Goal: Task Accomplishment & Management: Use online tool/utility

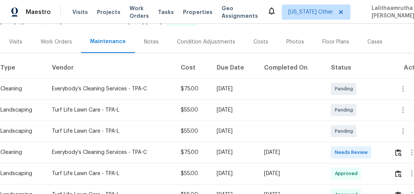
scroll to position [91, 0]
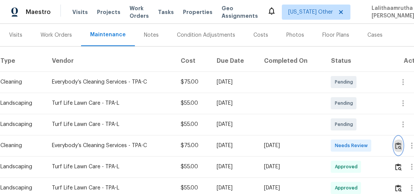
click at [400, 145] on img "button" at bounding box center [398, 145] width 6 height 7
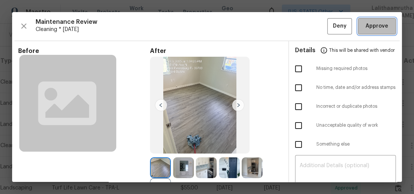
click at [377, 23] on span "Approve" at bounding box center [376, 26] width 23 height 9
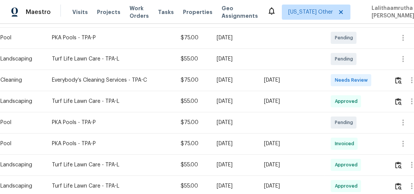
scroll to position [212, 0]
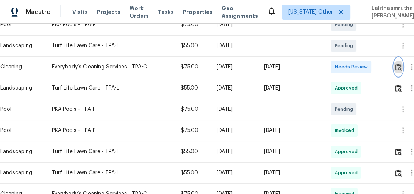
click at [398, 68] on img "button" at bounding box center [398, 67] width 6 height 7
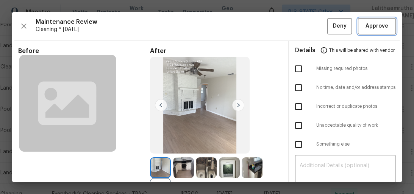
click at [376, 22] on span "Approve" at bounding box center [376, 26] width 23 height 9
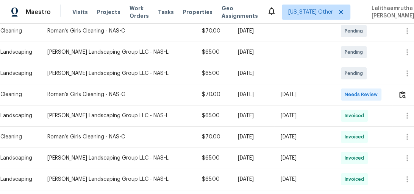
scroll to position [182, 0]
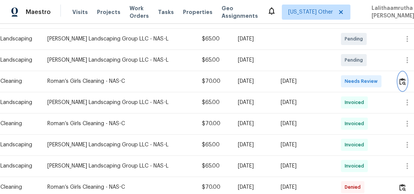
click at [400, 79] on img "button" at bounding box center [402, 81] width 6 height 7
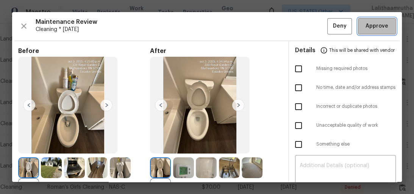
click at [368, 31] on button "Approve" at bounding box center [377, 26] width 38 height 16
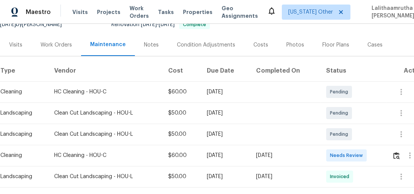
scroll to position [91, 0]
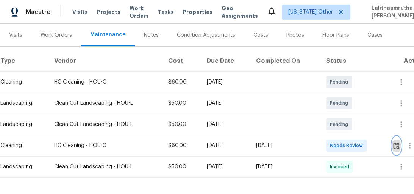
click at [397, 152] on button "button" at bounding box center [396, 146] width 9 height 18
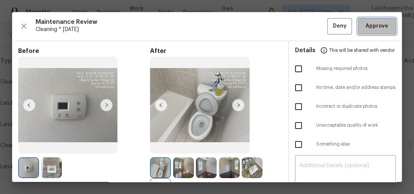
click at [365, 25] on span "Approve" at bounding box center [376, 26] width 23 height 9
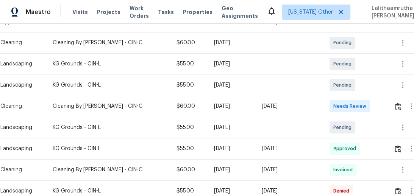
scroll to position [121, 0]
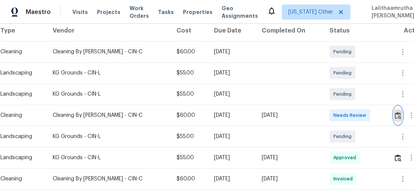
click at [394, 114] on img "button" at bounding box center [397, 115] width 6 height 7
click at [399, 118] on img "button" at bounding box center [397, 115] width 6 height 7
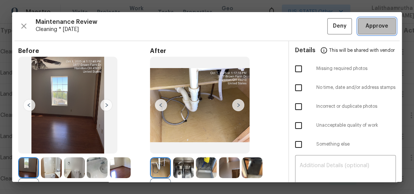
click at [374, 23] on span "Approve" at bounding box center [376, 26] width 23 height 9
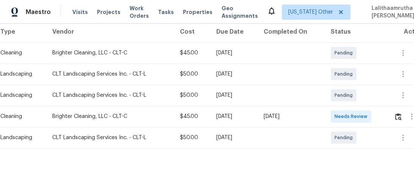
scroll to position [121, 0]
click at [402, 114] on button "button" at bounding box center [398, 117] width 9 height 18
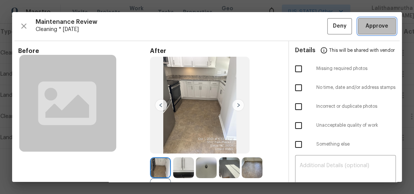
click at [380, 30] on span "Approve" at bounding box center [376, 26] width 23 height 9
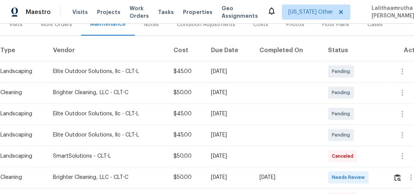
scroll to position [170, 0]
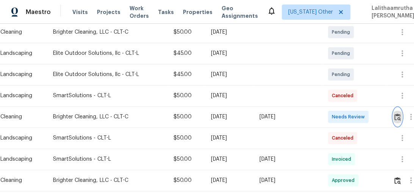
click at [399, 114] on img "button" at bounding box center [397, 117] width 6 height 7
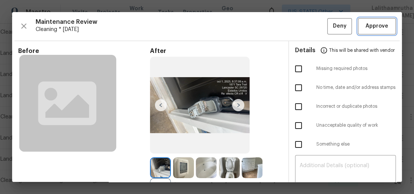
click at [383, 24] on span "Approve" at bounding box center [376, 26] width 23 height 9
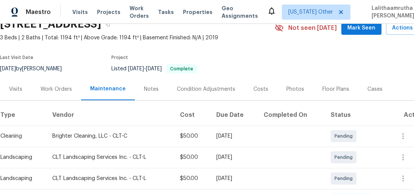
scroll to position [121, 0]
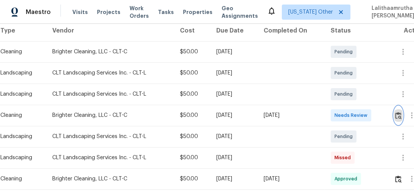
click at [398, 117] on img "button" at bounding box center [398, 115] width 6 height 7
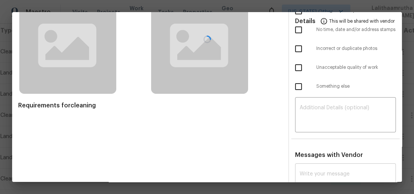
scroll to position [86, 0]
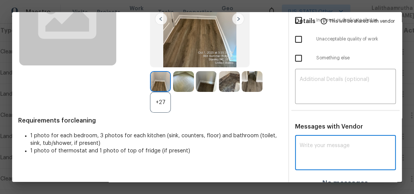
click at [330, 151] on textarea at bounding box center [345, 153] width 92 height 21
paste textarea "Maintenance Audit Team: Hello! After further review, the visit(10/03/2025) has …"
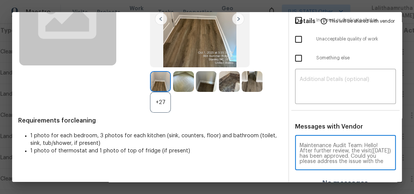
scroll to position [47, 0]
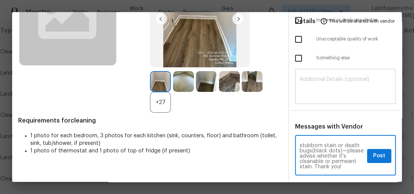
type textarea "Maintenance Audit Team: Hello! After further review, the visit(10/03/2025) has …"
click at [321, 86] on textarea at bounding box center [345, 87] width 92 height 21
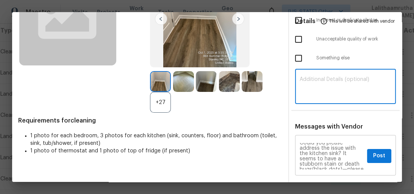
scroll to position [0, 0]
click at [353, 167] on textarea "Maintenance Audit Team: Hello! After further review, the visit(10/03/2025) has …" at bounding box center [331, 156] width 65 height 26
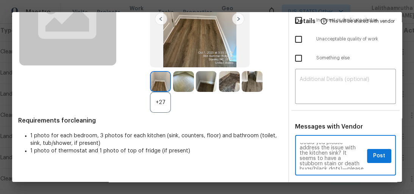
scroll to position [36, 0]
click at [368, 157] on button "Post" at bounding box center [379, 156] width 24 height 14
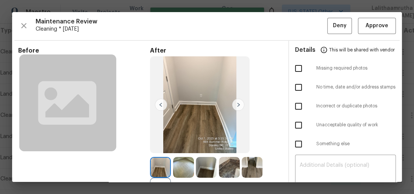
scroll to position [0, 0]
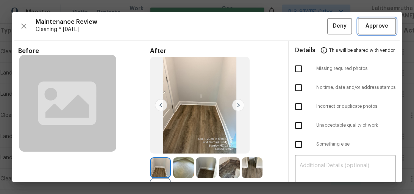
click at [370, 23] on span "Approve" at bounding box center [376, 26] width 23 height 9
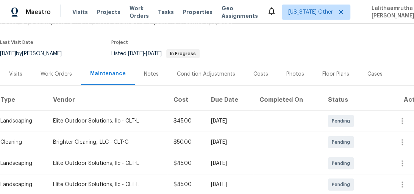
scroll to position [182, 0]
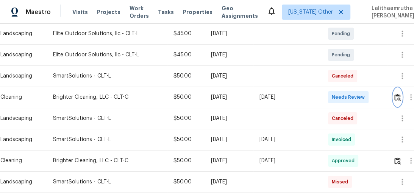
click at [396, 97] on img "button" at bounding box center [397, 97] width 6 height 7
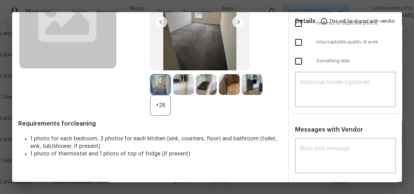
scroll to position [91, 0]
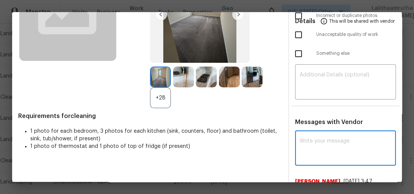
click at [321, 139] on textarea at bounding box center [345, 149] width 92 height 21
paste textarea "Maintenance Audit Team: Hello! Unfortunately, this cleaning visit completed on …"
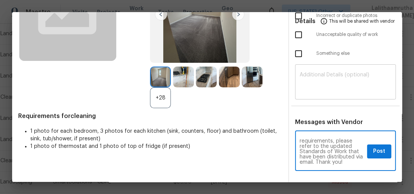
type textarea "Maintenance Audit Team: Hello! Unfortunately, this cleaning visit completed on …"
click at [321, 87] on textarea at bounding box center [345, 82] width 92 height 21
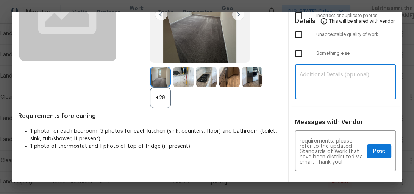
paste textarea "Maintenance Audit Team: Hello! Unfortunately, this cleaning visit completed on …"
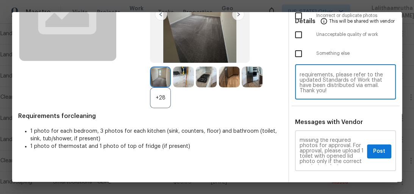
scroll to position [0, 0]
type textarea "Maintenance Audit Team: Hello! Unfortunately, this cleaning visit completed on …"
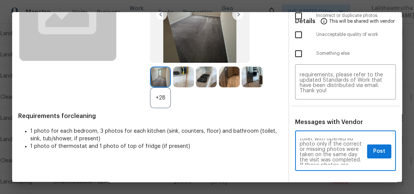
scroll to position [48, 0]
click at [373, 153] on span "Post" at bounding box center [379, 151] width 12 height 9
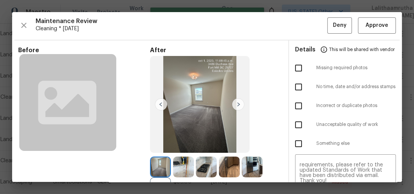
scroll to position [0, 0]
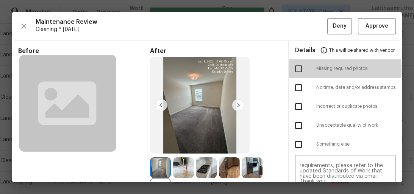
click at [297, 69] on input "checkbox" at bounding box center [298, 69] width 16 height 16
checkbox input "true"
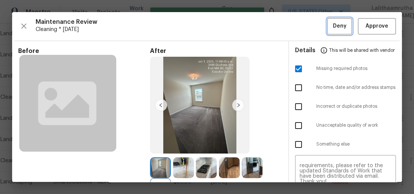
click at [342, 21] on button "Deny" at bounding box center [339, 26] width 25 height 16
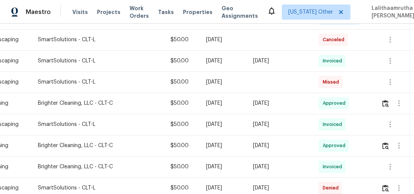
scroll to position [260, 19]
click at [396, 146] on icon "button" at bounding box center [398, 145] width 9 height 9
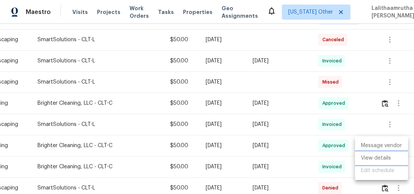
click at [391, 162] on li "View details" at bounding box center [381, 158] width 53 height 12
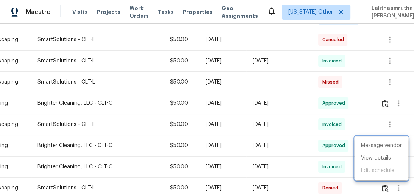
click at [311, 151] on div at bounding box center [207, 97] width 414 height 194
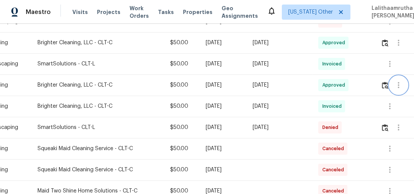
scroll to position [321, 19]
click at [385, 100] on button "button" at bounding box center [389, 106] width 18 height 18
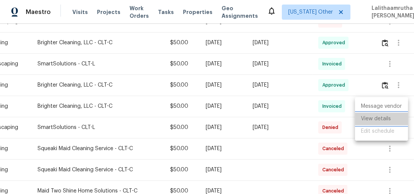
click at [386, 117] on li "View details" at bounding box center [381, 119] width 53 height 12
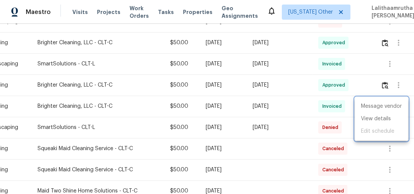
click at [403, 84] on div at bounding box center [207, 97] width 414 height 194
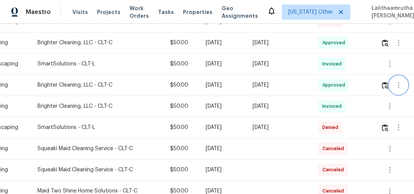
click at [394, 86] on icon "button" at bounding box center [398, 85] width 9 height 9
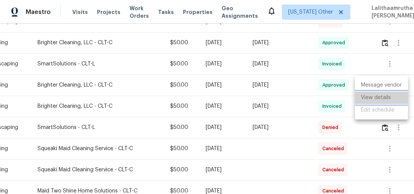
click at [386, 97] on li "View details" at bounding box center [381, 98] width 53 height 12
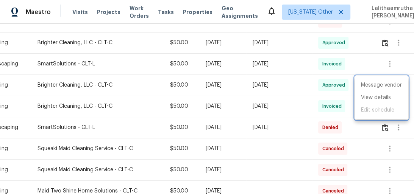
click at [368, 65] on div at bounding box center [207, 97] width 414 height 194
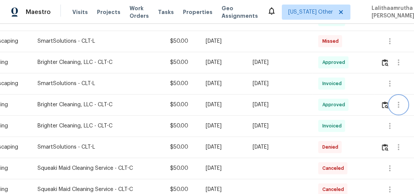
scroll to position [291, 19]
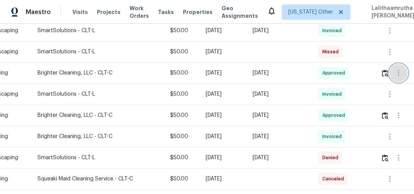
click at [394, 74] on icon "button" at bounding box center [398, 73] width 9 height 9
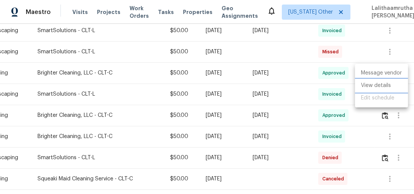
click at [386, 90] on li "View details" at bounding box center [381, 85] width 53 height 12
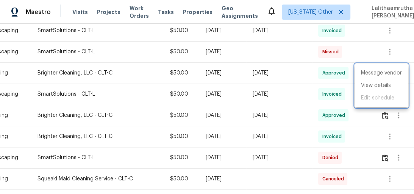
click at [289, 48] on div at bounding box center [207, 97] width 414 height 194
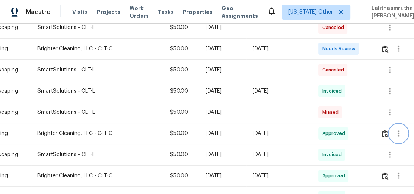
scroll to position [170, 19]
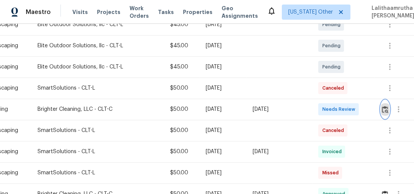
click at [382, 109] on img "button" at bounding box center [385, 109] width 6 height 7
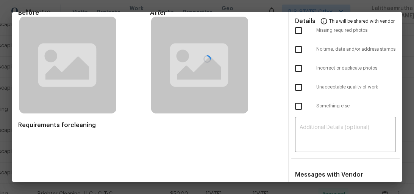
scroll to position [86, 0]
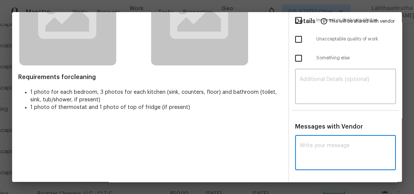
click at [313, 154] on textarea at bounding box center [345, 153] width 92 height 21
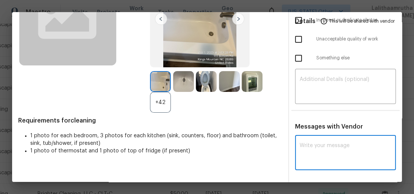
paste textarea "Maintenance Audit Team: Hello! After further review, the visit(10/03/2025) has …"
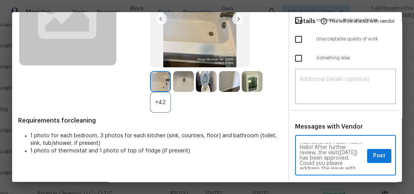
scroll to position [0, 0]
click at [354, 167] on textarea "Maintenance Audit Team: Hello! After further review, the visit(10/03/2025) has …" at bounding box center [331, 156] width 65 height 26
type textarea "Maintenance Audit Team: Hello! After further review, the visit(10/03/2025) has …"
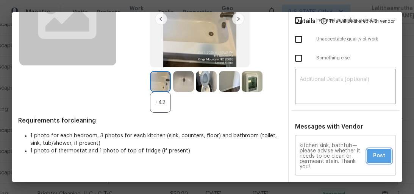
click at [367, 155] on button "Post" at bounding box center [379, 156] width 24 height 14
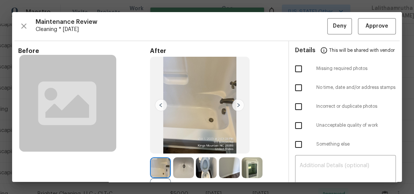
scroll to position [0, 0]
click at [372, 27] on span "Approve" at bounding box center [376, 26] width 23 height 9
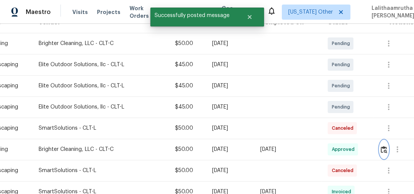
scroll to position [109, 19]
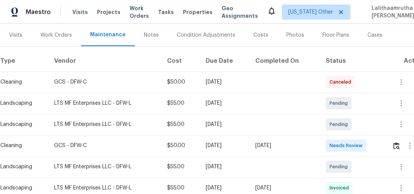
scroll to position [151, 0]
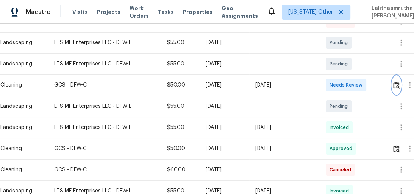
click at [397, 86] on img "button" at bounding box center [396, 85] width 6 height 7
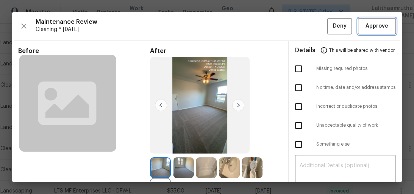
click at [367, 29] on span "Approve" at bounding box center [376, 26] width 23 height 9
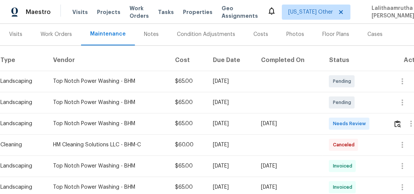
scroll to position [121, 0]
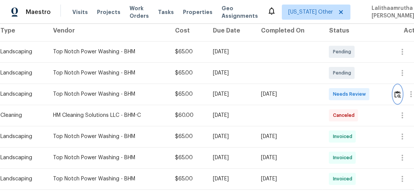
click at [397, 94] on img "button" at bounding box center [397, 94] width 6 height 7
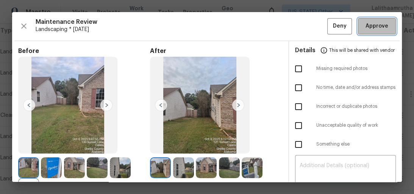
click at [374, 28] on span "Approve" at bounding box center [376, 26] width 23 height 9
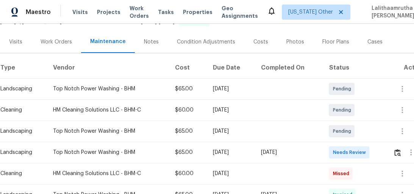
scroll to position [121, 0]
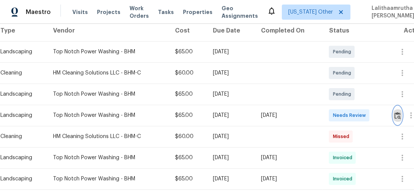
click at [396, 115] on button "button" at bounding box center [397, 115] width 9 height 18
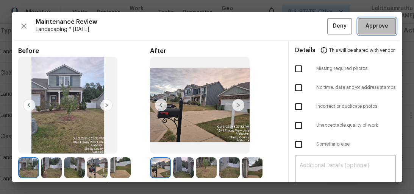
click at [374, 25] on span "Approve" at bounding box center [376, 26] width 23 height 9
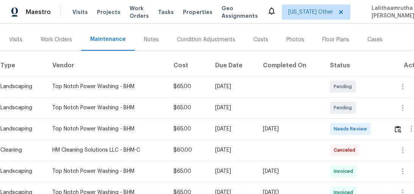
scroll to position [121, 0]
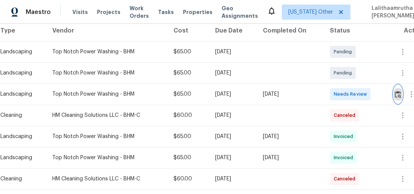
click at [396, 94] on button "button" at bounding box center [397, 94] width 9 height 18
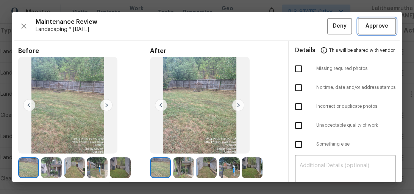
click at [371, 30] on span "Approve" at bounding box center [376, 26] width 23 height 9
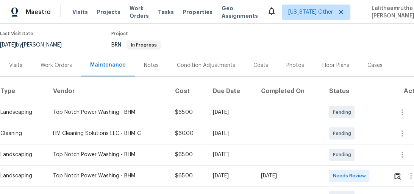
scroll to position [151, 0]
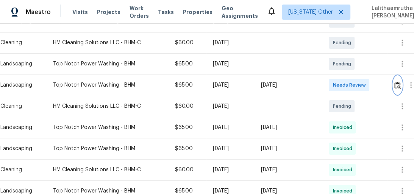
click at [401, 88] on img "button" at bounding box center [397, 85] width 6 height 7
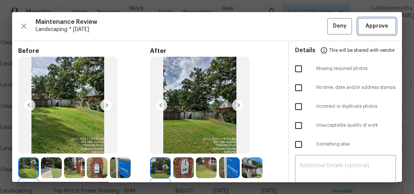
click at [374, 29] on span "Approve" at bounding box center [376, 26] width 23 height 9
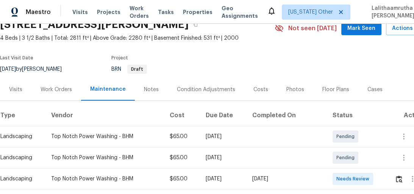
scroll to position [91, 0]
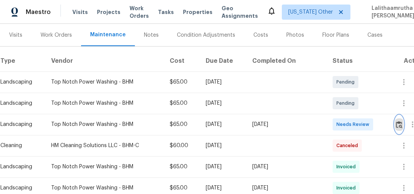
click at [398, 125] on img "button" at bounding box center [399, 124] width 6 height 7
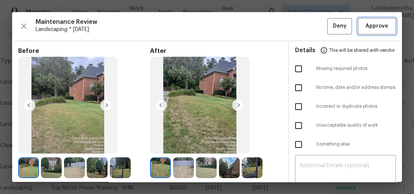
click at [373, 28] on span "Approve" at bounding box center [376, 26] width 23 height 9
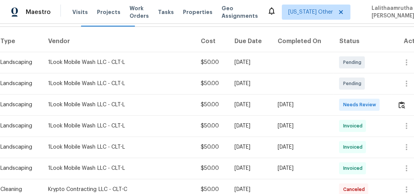
scroll to position [121, 0]
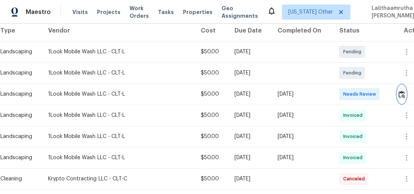
click at [398, 93] on img "button" at bounding box center [401, 94] width 6 height 7
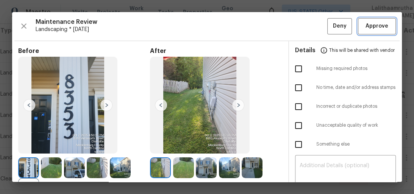
click at [366, 27] on span "Approve" at bounding box center [376, 26] width 23 height 9
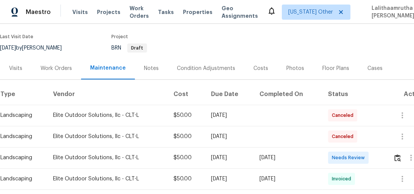
scroll to position [91, 0]
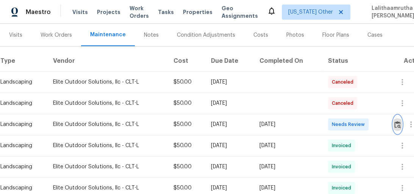
click at [395, 126] on button "button" at bounding box center [397, 124] width 9 height 18
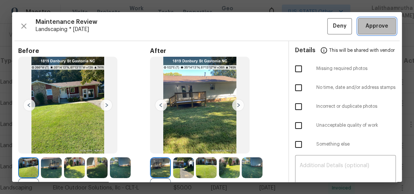
click at [383, 31] on button "Approve" at bounding box center [377, 26] width 38 height 16
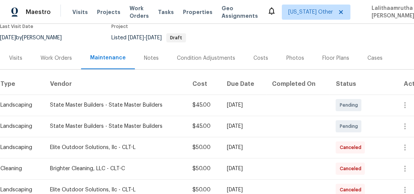
scroll to position [121, 0]
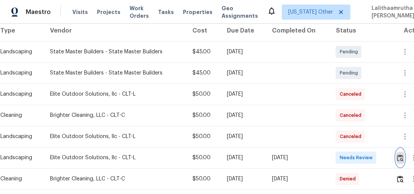
click at [400, 156] on img "button" at bounding box center [400, 157] width 6 height 7
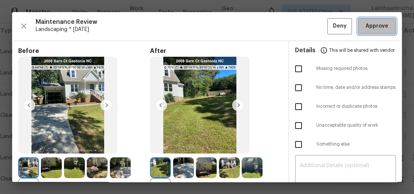
click at [365, 25] on span "Approve" at bounding box center [376, 26] width 23 height 9
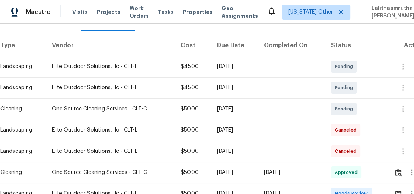
scroll to position [151, 0]
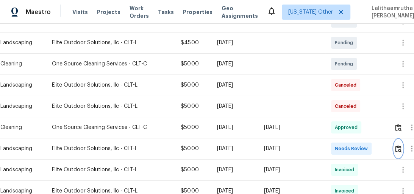
click at [401, 148] on img "button" at bounding box center [398, 148] width 6 height 7
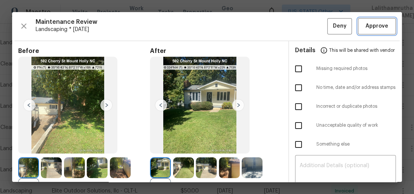
click at [373, 27] on span "Approve" at bounding box center [376, 26] width 23 height 9
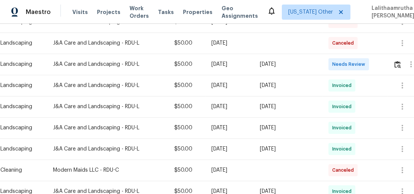
scroll to position [151, 0]
click at [399, 64] on img "button" at bounding box center [397, 64] width 6 height 7
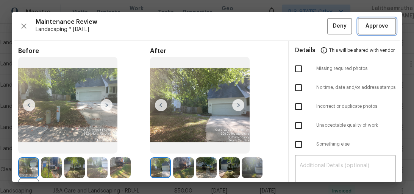
click at [365, 23] on span "Approve" at bounding box center [376, 26] width 23 height 9
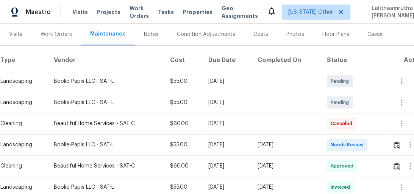
scroll to position [121, 0]
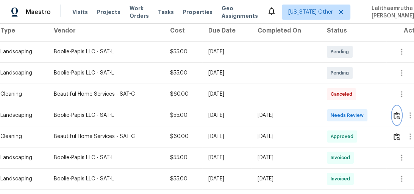
click at [396, 115] on img "button" at bounding box center [396, 115] width 6 height 7
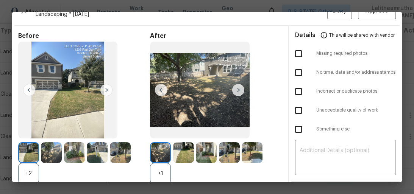
scroll to position [0, 0]
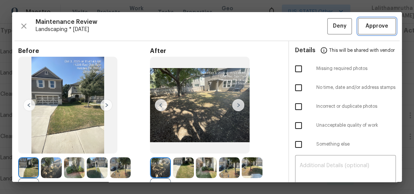
click at [365, 27] on span "Approve" at bounding box center [376, 26] width 23 height 9
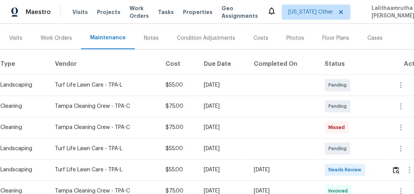
scroll to position [121, 0]
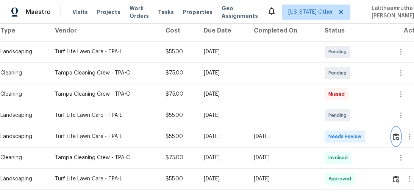
click at [399, 135] on img "button" at bounding box center [396, 136] width 6 height 7
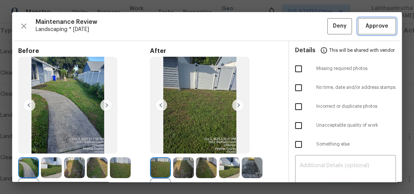
click at [368, 25] on span "Approve" at bounding box center [376, 26] width 23 height 9
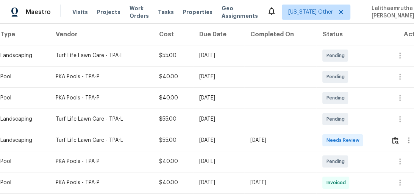
scroll to position [121, 0]
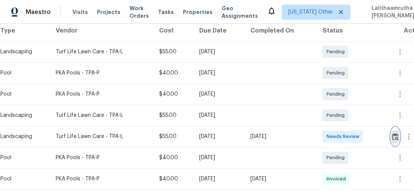
click at [395, 136] on img "button" at bounding box center [395, 136] width 6 height 7
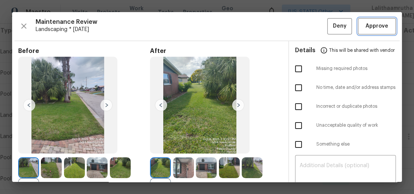
click at [371, 27] on span "Approve" at bounding box center [376, 26] width 23 height 9
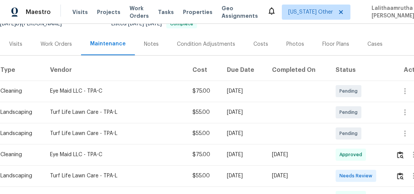
scroll to position [121, 0]
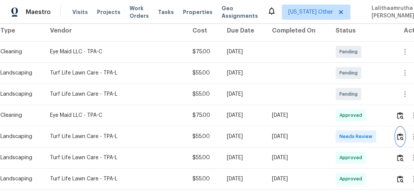
click at [399, 134] on img "button" at bounding box center [400, 136] width 6 height 7
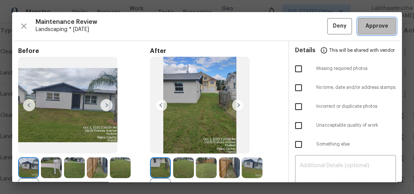
click at [374, 27] on span "Approve" at bounding box center [376, 26] width 23 height 9
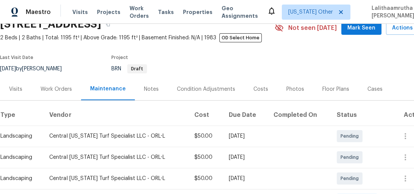
scroll to position [121, 0]
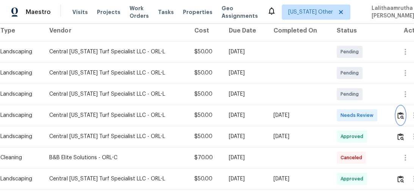
click at [403, 117] on img "button" at bounding box center [400, 115] width 6 height 7
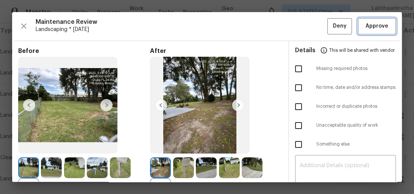
click at [366, 25] on span "Approve" at bounding box center [376, 26] width 23 height 9
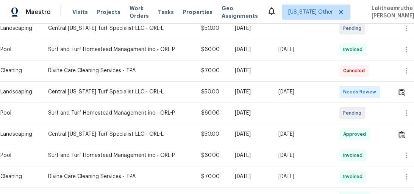
scroll to position [273, 0]
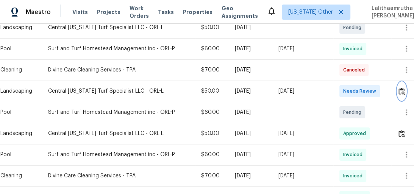
click at [402, 92] on img "button" at bounding box center [401, 91] width 6 height 7
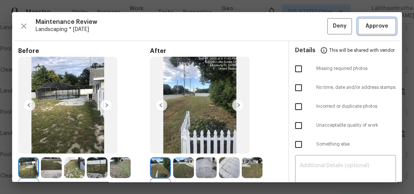
click at [372, 23] on span "Approve" at bounding box center [376, 26] width 23 height 9
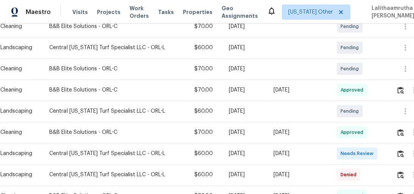
scroll to position [242, 0]
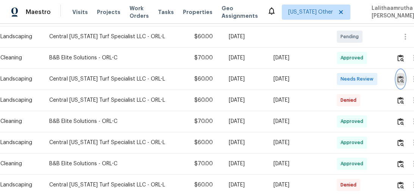
click at [401, 78] on img "button" at bounding box center [400, 79] width 6 height 7
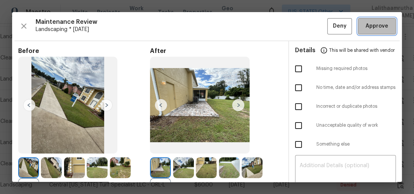
click at [365, 24] on span "Approve" at bounding box center [376, 26] width 23 height 9
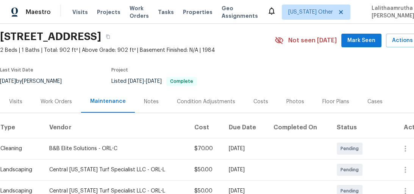
scroll to position [121, 0]
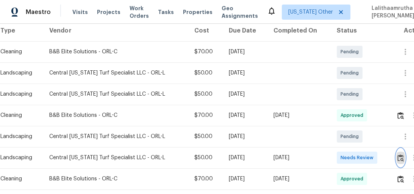
click at [401, 157] on img "button" at bounding box center [400, 157] width 6 height 7
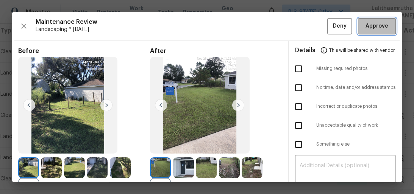
click at [365, 26] on span "Approve" at bounding box center [376, 26] width 23 height 9
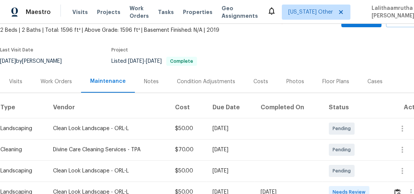
scroll to position [91, 0]
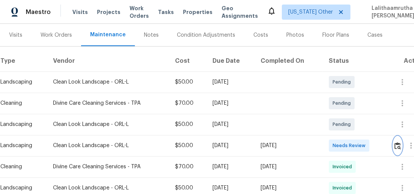
click at [398, 146] on img "button" at bounding box center [397, 145] width 6 height 7
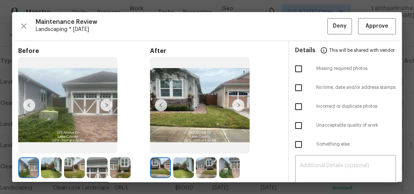
click at [373, 34] on div "Maintenance Review Landscaping * [DATE] Deny Approve Before After Requirements …" at bounding box center [207, 97] width 390 height 170
click at [373, 27] on span "Approve" at bounding box center [376, 26] width 23 height 9
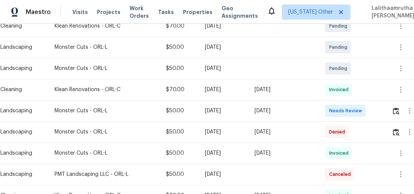
scroll to position [182, 0]
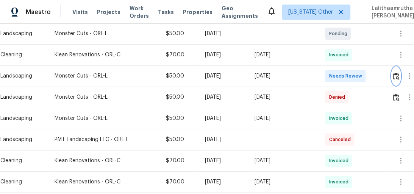
click at [399, 79] on img "button" at bounding box center [396, 76] width 6 height 7
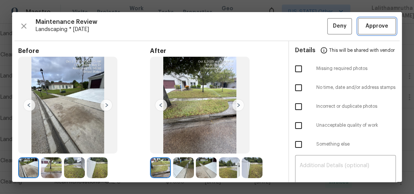
click at [373, 31] on button "Approve" at bounding box center [377, 26] width 38 height 16
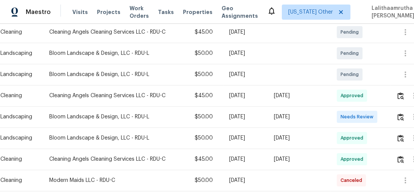
scroll to position [151, 0]
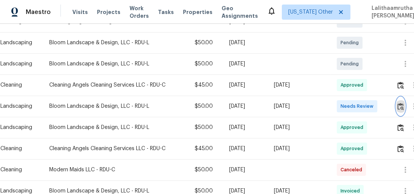
click at [400, 105] on img "button" at bounding box center [400, 106] width 6 height 7
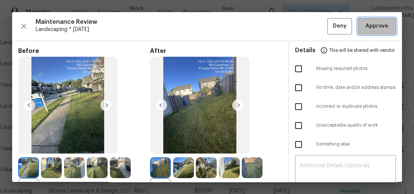
click at [369, 26] on span "Approve" at bounding box center [376, 26] width 23 height 9
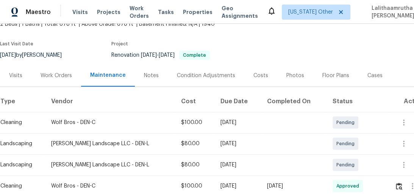
scroll to position [121, 0]
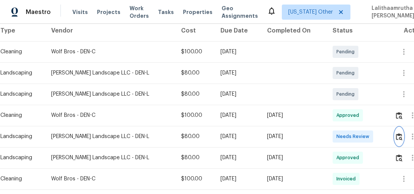
click at [399, 134] on img "button" at bounding box center [399, 136] width 6 height 7
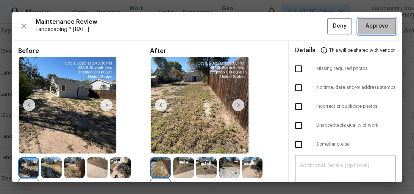
click at [376, 26] on span "Approve" at bounding box center [376, 26] width 23 height 9
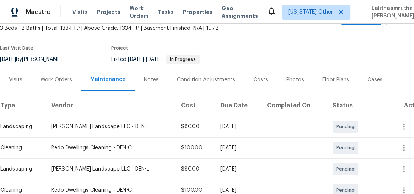
scroll to position [121, 0]
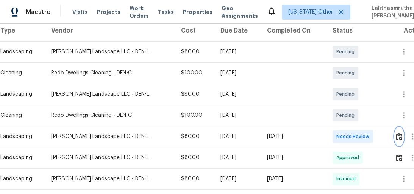
click at [397, 140] on img "button" at bounding box center [399, 136] width 6 height 7
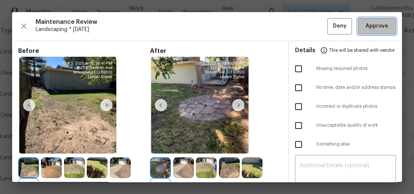
click at [382, 26] on span "Approve" at bounding box center [376, 26] width 23 height 9
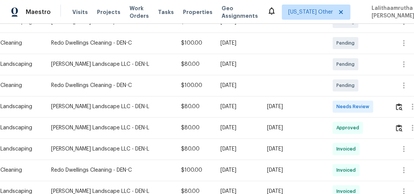
scroll to position [151, 0]
click at [399, 104] on img "button" at bounding box center [399, 106] width 6 height 7
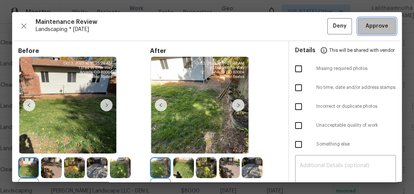
click at [373, 29] on span "Approve" at bounding box center [376, 26] width 23 height 9
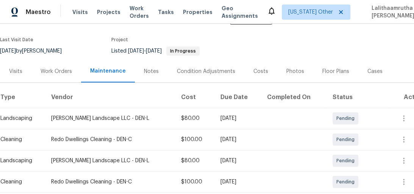
scroll to position [121, 0]
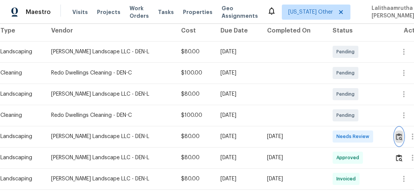
click at [399, 136] on img "button" at bounding box center [399, 136] width 6 height 7
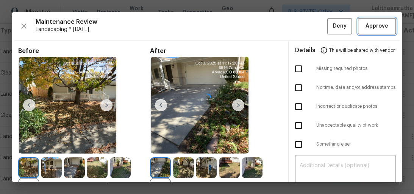
click at [374, 28] on span "Approve" at bounding box center [376, 26] width 23 height 9
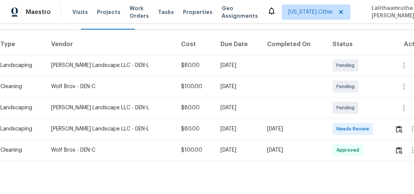
scroll to position [124, 0]
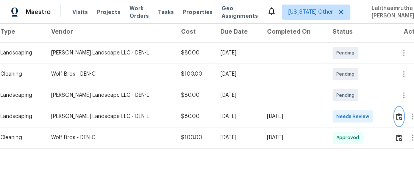
click at [398, 114] on img "button" at bounding box center [399, 116] width 6 height 7
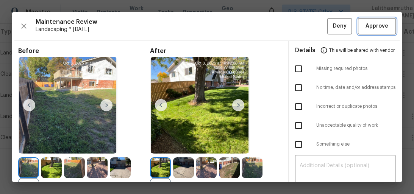
click at [372, 25] on span "Approve" at bounding box center [376, 26] width 23 height 9
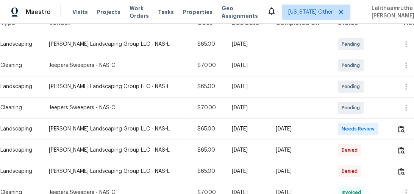
scroll to position [139, 0]
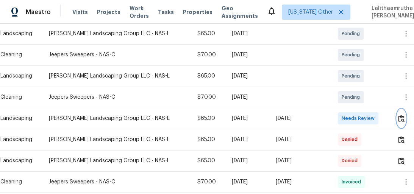
click at [399, 114] on button "button" at bounding box center [401, 118] width 9 height 18
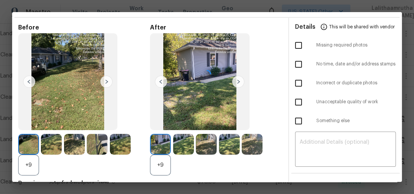
scroll to position [86, 0]
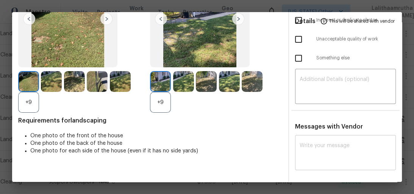
click at [338, 140] on div "x ​" at bounding box center [345, 153] width 101 height 33
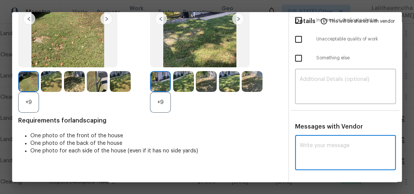
paste textarea "Maintenance Audit Team: Hello! Unfortunately, this landscaping visit completed …"
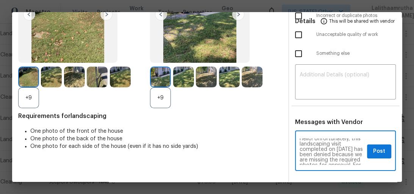
scroll to position [12, 0]
click at [312, 156] on textarea "Maintenance Audit Team: Hello! Unfortunately, this landscaping visit completed …" at bounding box center [331, 152] width 65 height 26
click at [309, 154] on textarea "Maintenance Audit Team: Hello! Unfortunately, this landscaping visit completed …" at bounding box center [331, 152] width 65 height 26
type textarea "Maintenance Audit Team: Hello! Unfortunately, this landscaping visit completed …"
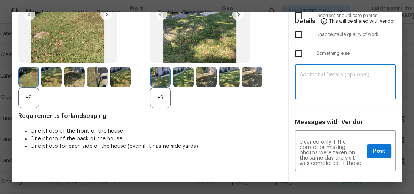
click at [354, 79] on textarea at bounding box center [345, 82] width 92 height 21
paste textarea "Maintenance Audit Team: Hello! Unfortunately, this landscaping visit completed …"
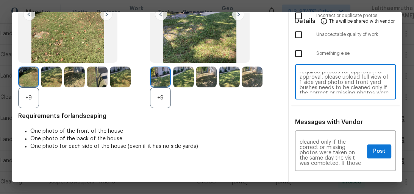
scroll to position [36, 0]
type textarea "Maintenance Audit Team: Hello! Unfortunately, this landscaping visit completed …"
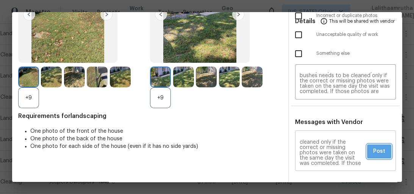
click at [373, 150] on span "Post" at bounding box center [379, 151] width 12 height 9
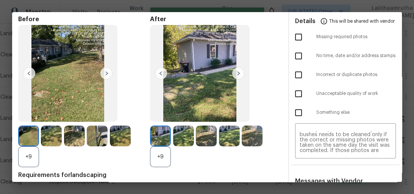
scroll to position [0, 0]
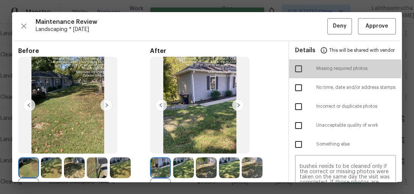
click at [294, 68] on input "checkbox" at bounding box center [298, 69] width 16 height 16
checkbox input "true"
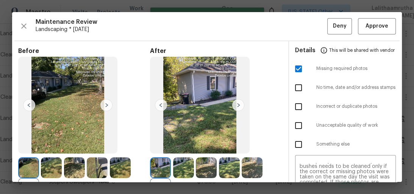
click at [290, 125] on input "checkbox" at bounding box center [298, 126] width 16 height 16
checkbox input "true"
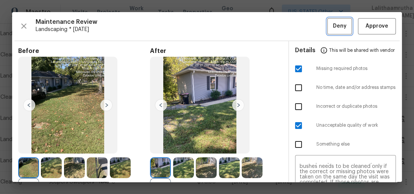
click at [335, 28] on span "Deny" at bounding box center [340, 26] width 14 height 9
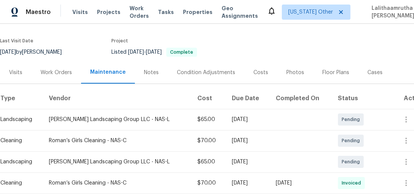
scroll to position [121, 0]
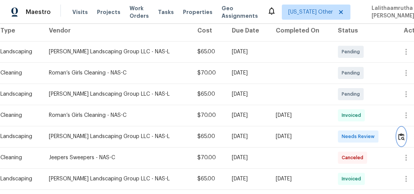
click at [401, 137] on img "button" at bounding box center [401, 136] width 6 height 7
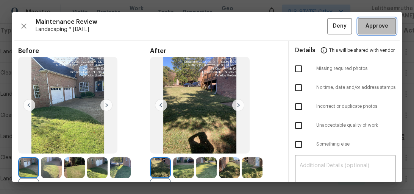
click at [379, 22] on span "Approve" at bounding box center [376, 26] width 23 height 9
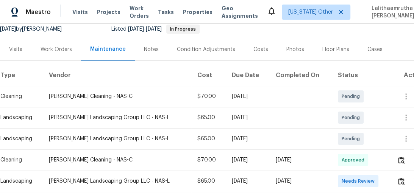
scroll to position [121, 0]
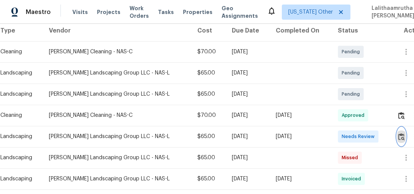
click at [397, 138] on button "button" at bounding box center [401, 137] width 9 height 18
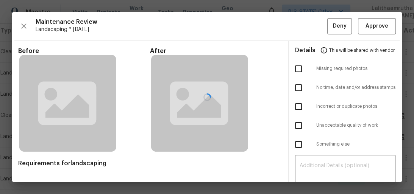
click at [372, 22] on div at bounding box center [207, 97] width 390 height 170
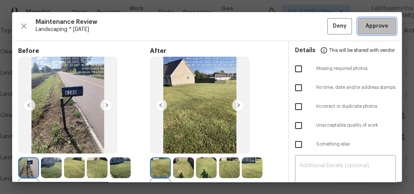
click at [381, 24] on span "Approve" at bounding box center [376, 26] width 23 height 9
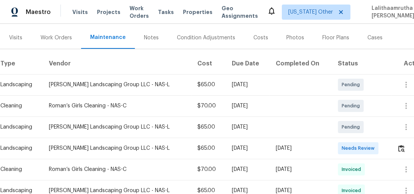
scroll to position [91, 0]
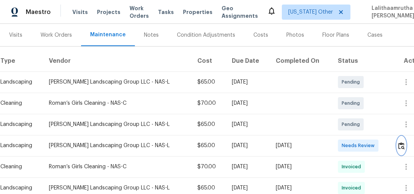
click at [401, 147] on img "button" at bounding box center [401, 145] width 6 height 7
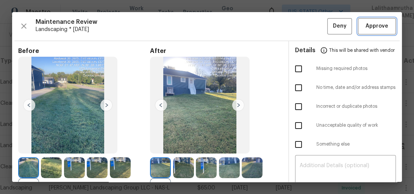
click at [371, 27] on span "Approve" at bounding box center [376, 26] width 23 height 9
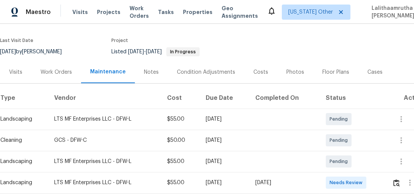
scroll to position [151, 0]
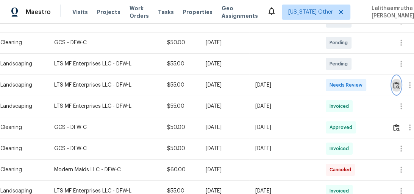
click at [396, 80] on button "button" at bounding box center [396, 85] width 9 height 18
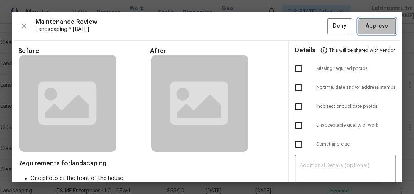
click at [377, 26] on span "Approve" at bounding box center [376, 26] width 23 height 9
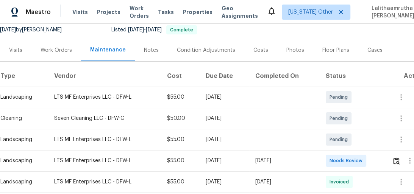
scroll to position [121, 0]
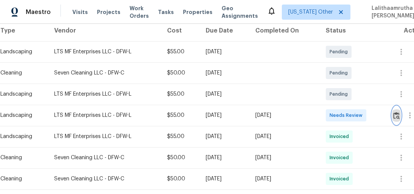
click at [397, 115] on img "button" at bounding box center [396, 115] width 6 height 7
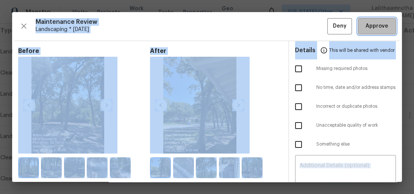
click at [374, 28] on span "Approve" at bounding box center [376, 26] width 23 height 9
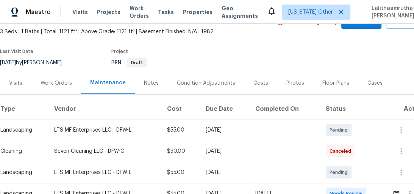
scroll to position [121, 0]
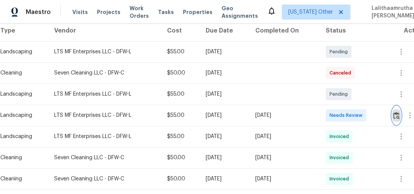
click at [399, 115] on img "button" at bounding box center [396, 115] width 6 height 7
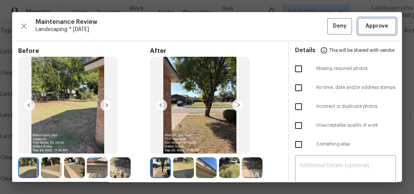
click at [373, 27] on span "Approve" at bounding box center [376, 26] width 23 height 9
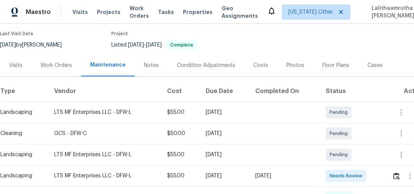
scroll to position [151, 0]
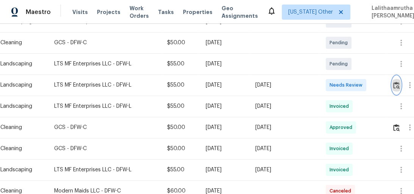
click at [399, 87] on img "button" at bounding box center [396, 85] width 6 height 7
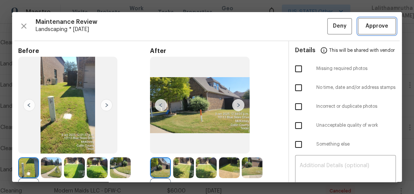
click at [366, 27] on span "Approve" at bounding box center [376, 26] width 23 height 9
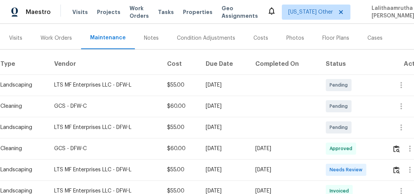
scroll to position [91, 0]
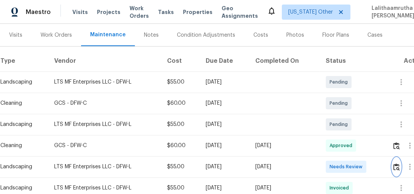
click at [399, 167] on img "button" at bounding box center [396, 167] width 6 height 7
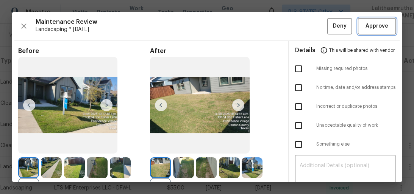
click at [369, 24] on span "Approve" at bounding box center [376, 26] width 23 height 9
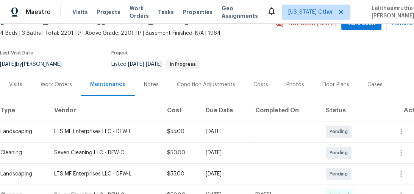
scroll to position [91, 0]
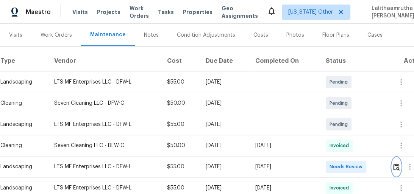
click at [399, 168] on img "button" at bounding box center [396, 167] width 6 height 7
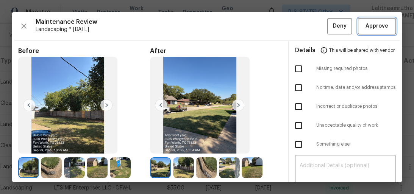
click at [377, 24] on span "Approve" at bounding box center [376, 26] width 23 height 9
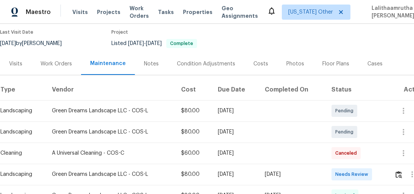
scroll to position [121, 0]
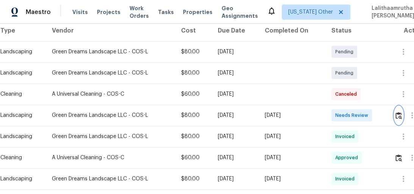
click at [398, 115] on img "button" at bounding box center [398, 115] width 6 height 7
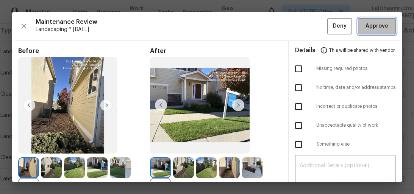
click at [377, 25] on span "Approve" at bounding box center [376, 26] width 23 height 9
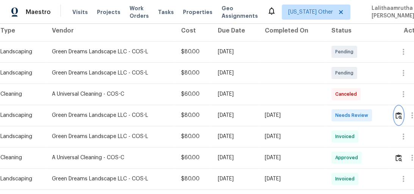
click at [400, 114] on img "button" at bounding box center [398, 115] width 6 height 7
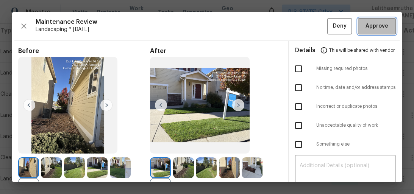
click at [374, 26] on span "Approve" at bounding box center [376, 26] width 23 height 9
click at [379, 22] on span "Approve" at bounding box center [376, 26] width 23 height 9
click at [377, 25] on span "Approve" at bounding box center [376, 26] width 23 height 9
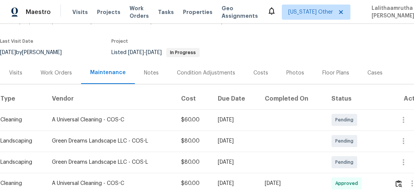
scroll to position [121, 0]
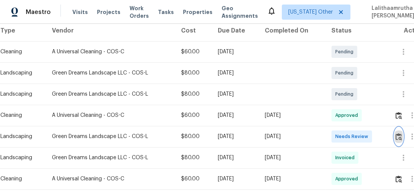
click at [398, 136] on img "button" at bounding box center [398, 136] width 6 height 7
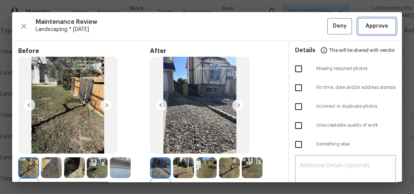
click at [372, 28] on span "Approve" at bounding box center [376, 26] width 23 height 9
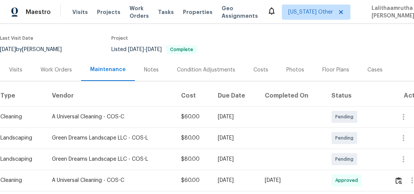
scroll to position [121, 0]
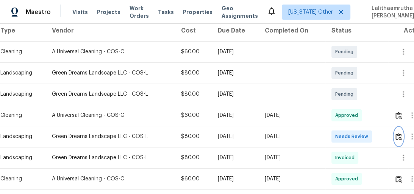
click at [398, 140] on img "button" at bounding box center [398, 136] width 6 height 7
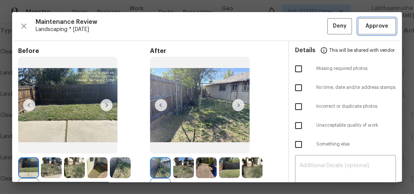
click at [373, 28] on span "Approve" at bounding box center [376, 26] width 23 height 9
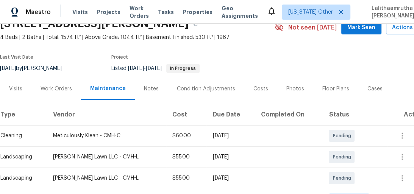
scroll to position [121, 0]
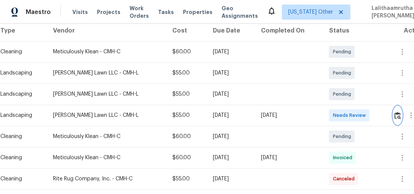
click at [398, 114] on img "button" at bounding box center [397, 115] width 6 height 7
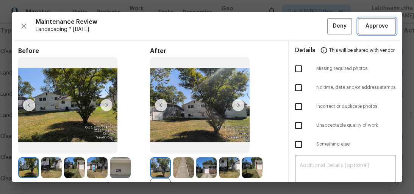
click at [369, 27] on span "Approve" at bounding box center [376, 26] width 23 height 9
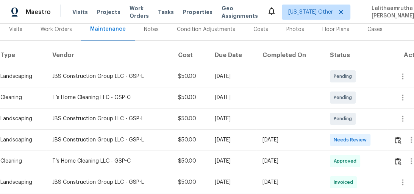
scroll to position [121, 0]
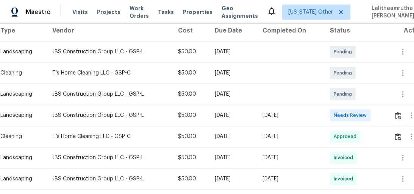
click at [394, 114] on td at bounding box center [407, 115] width 41 height 21
click at [398, 111] on button "button" at bounding box center [397, 115] width 9 height 18
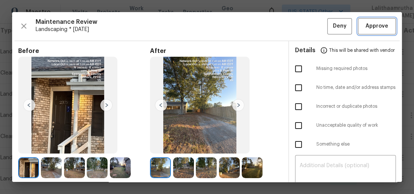
click at [365, 25] on span "Approve" at bounding box center [376, 26] width 23 height 9
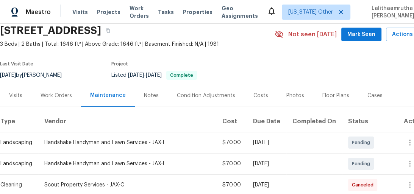
scroll to position [121, 0]
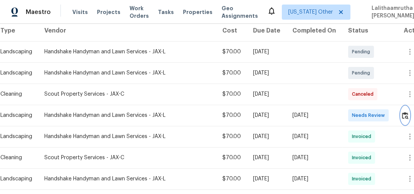
click at [402, 114] on img "button" at bounding box center [405, 115] width 6 height 7
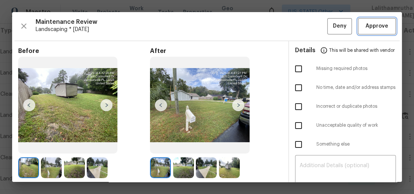
click at [373, 24] on span "Approve" at bounding box center [376, 26] width 23 height 9
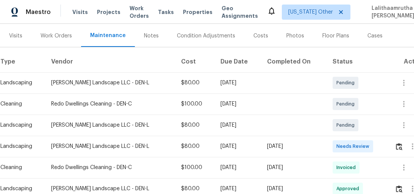
scroll to position [91, 0]
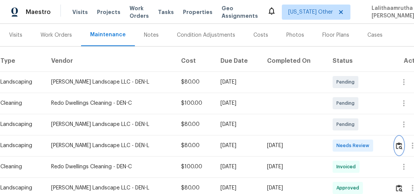
click at [399, 144] on img "button" at bounding box center [399, 145] width 6 height 7
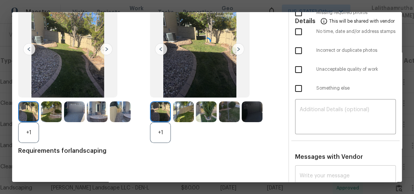
scroll to position [86, 0]
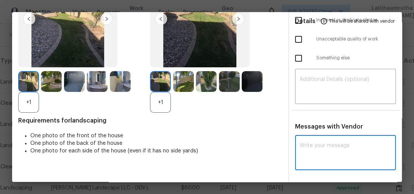
click at [343, 154] on textarea at bounding box center [345, 153] width 92 height 21
paste textarea "Maintenance Audit Team: Hello! Unfortunately, this landscaping visit completed …"
type textarea "Maintenance Audit Team: Hello! Unfortunately, this landscaping visit completed …"
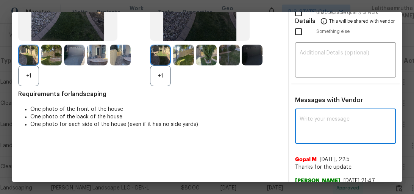
scroll to position [147, 0]
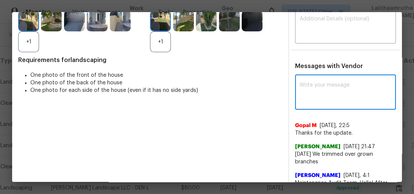
click at [315, 94] on textarea at bounding box center [345, 93] width 92 height 21
paste textarea "Maintenance Audit Team: Hello! Unfortunately, this landscaping visit completed …"
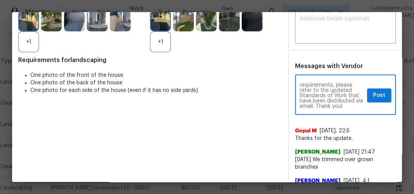
scroll to position [56, 0]
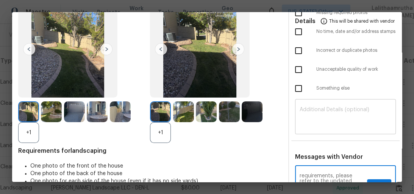
type textarea "Maintenance Audit Team: Hello! Unfortunately, this landscaping visit completed …"
click at [304, 111] on textarea at bounding box center [345, 117] width 92 height 21
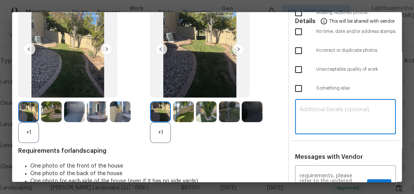
paste textarea "Maintenance Audit Team: Hello! Unfortunately, this landscaping visit completed …"
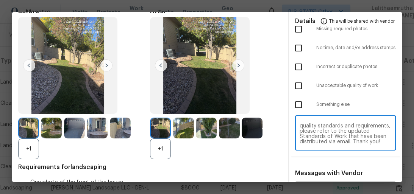
scroll to position [0, 0]
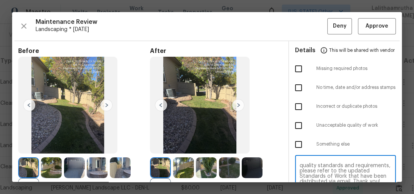
type textarea "Maintenance Audit Team: Hello! Unfortunately, this landscaping visit completed …"
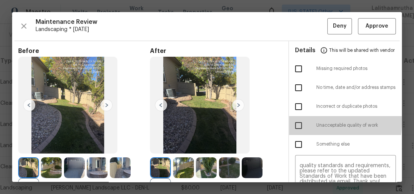
click at [294, 122] on input "checkbox" at bounding box center [298, 126] width 16 height 16
checkbox input "true"
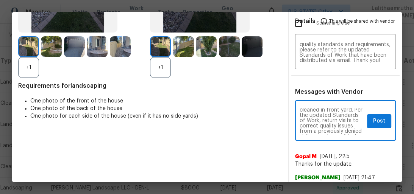
scroll to position [36, 0]
click at [374, 123] on span "Post" at bounding box center [379, 121] width 12 height 9
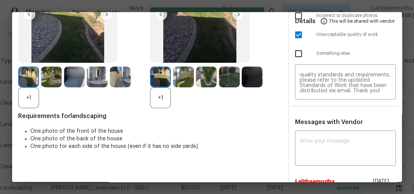
scroll to position [0, 0]
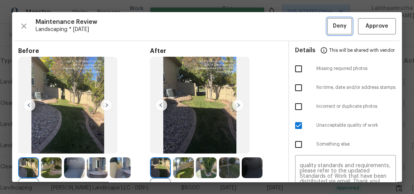
click at [336, 26] on span "Deny" at bounding box center [340, 26] width 14 height 9
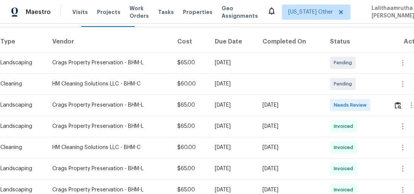
scroll to position [121, 0]
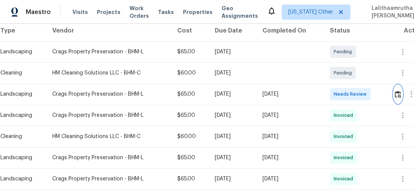
click at [400, 95] on img "button" at bounding box center [397, 94] width 6 height 7
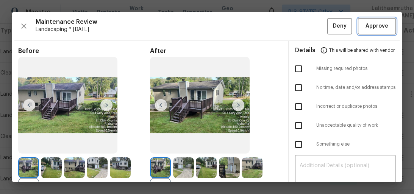
click at [366, 25] on span "Approve" at bounding box center [376, 26] width 23 height 9
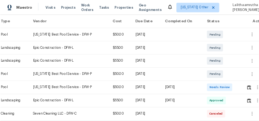
scroll to position [121, 0]
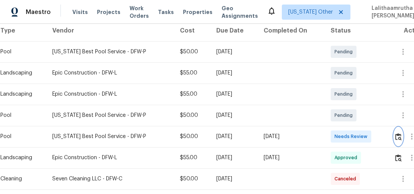
click at [397, 137] on img "button" at bounding box center [398, 136] width 6 height 7
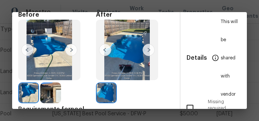
scroll to position [38, 0]
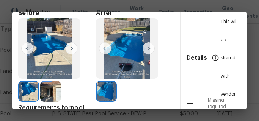
click at [45, 87] on img at bounding box center [50, 91] width 21 height 21
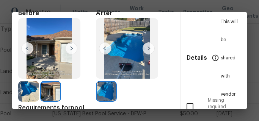
click at [24, 90] on img at bounding box center [28, 91] width 21 height 21
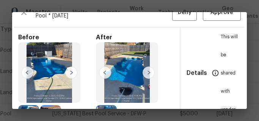
scroll to position [0, 0]
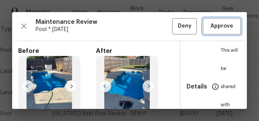
click at [225, 26] on span "Approve" at bounding box center [221, 26] width 23 height 9
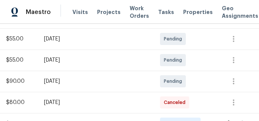
scroll to position [189, 172]
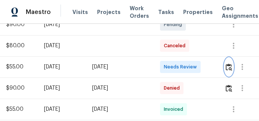
click at [225, 70] on img "button" at bounding box center [228, 67] width 6 height 7
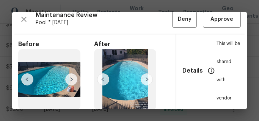
scroll to position [0, 0]
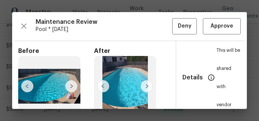
click at [58, 73] on img at bounding box center [49, 86] width 62 height 61
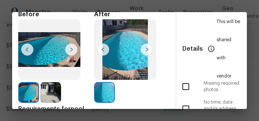
scroll to position [38, 0]
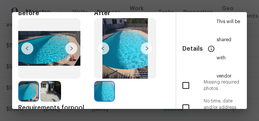
click at [72, 48] on img at bounding box center [71, 48] width 12 height 12
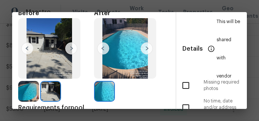
click at [72, 48] on img at bounding box center [71, 48] width 12 height 12
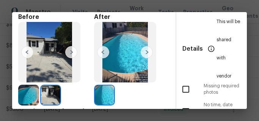
scroll to position [19, 0]
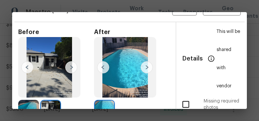
click at [149, 69] on img at bounding box center [146, 67] width 12 height 12
click at [24, 103] on img at bounding box center [28, 110] width 21 height 21
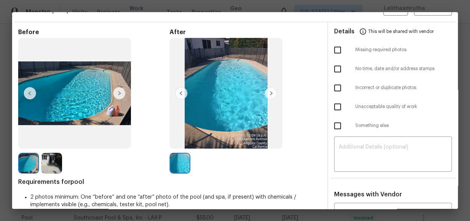
click at [123, 94] on img at bounding box center [119, 93] width 12 height 12
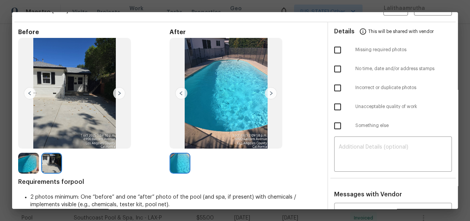
click at [181, 94] on img at bounding box center [181, 93] width 12 height 12
click at [117, 92] on img at bounding box center [119, 93] width 12 height 12
click at [121, 94] on img at bounding box center [119, 93] width 12 height 12
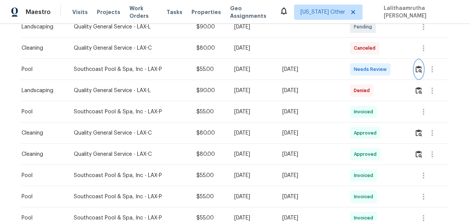
click at [413, 73] on img "button" at bounding box center [419, 68] width 6 height 7
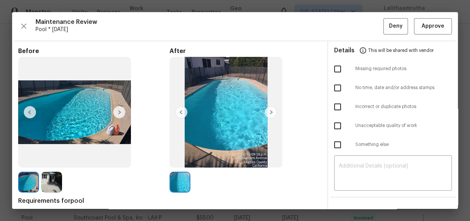
click at [23, 181] on img at bounding box center [28, 181] width 21 height 21
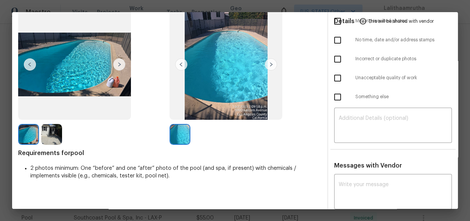
scroll to position [103, 0]
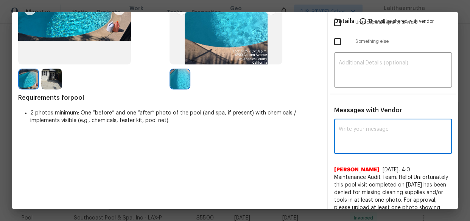
click at [355, 139] on textarea at bounding box center [393, 136] width 109 height 21
paste textarea "Maintenance Audit Team: Hello! Unfortunately this pool visit completed on [DATE…"
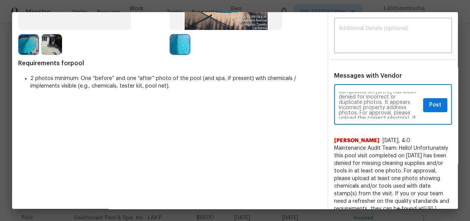
scroll to position [27, 0]
type textarea "Maintenance Audit Team: Hello! Unfortunately this pool visit completed on [DATE…"
click at [413, 105] on span "Post" at bounding box center [435, 104] width 12 height 9
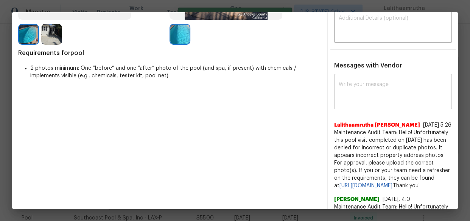
scroll to position [103, 0]
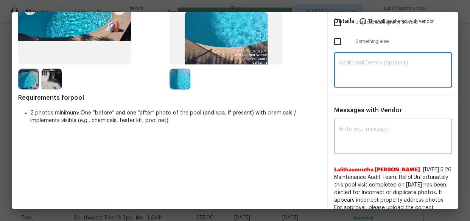
click at [383, 72] on textarea at bounding box center [393, 70] width 109 height 21
paste textarea "Maintenance Audit Team: Hello! Unfortunately this pool visit completed on [DATE…"
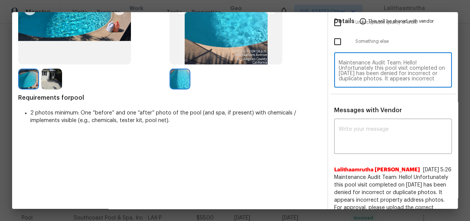
scroll to position [0, 0]
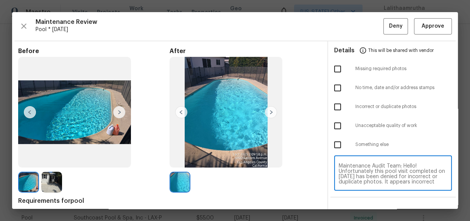
type textarea "Maintenance Audit Team: Hello! Unfortunately this pool visit completed on [DATE…"
click at [333, 107] on input "checkbox" at bounding box center [338, 107] width 16 height 16
checkbox input "true"
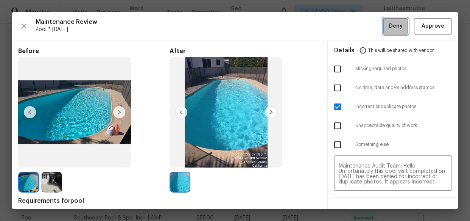
click at [401, 26] on button "Deny" at bounding box center [395, 26] width 25 height 16
